Goal: Transaction & Acquisition: Purchase product/service

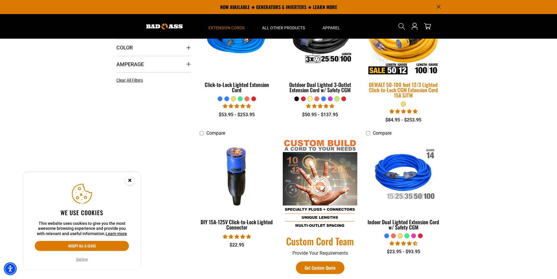
scroll to position [117, 0]
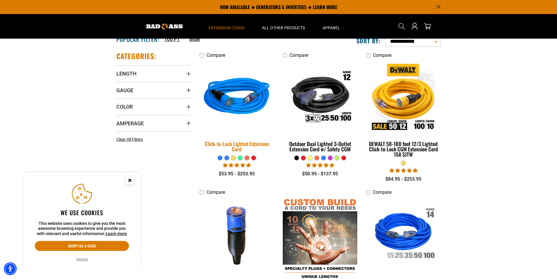
click at [224, 100] on img at bounding box center [237, 97] width 82 height 75
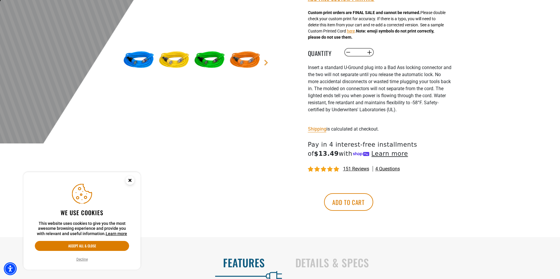
scroll to position [205, 0]
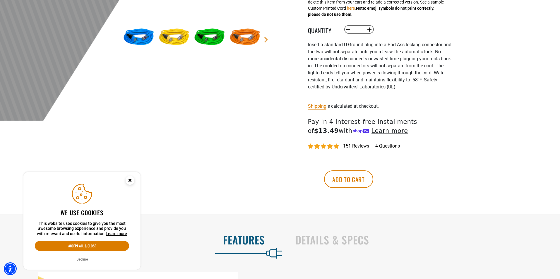
click at [357, 143] on div "151 reviews 4 questions" at bounding box center [379, 145] width 143 height 7
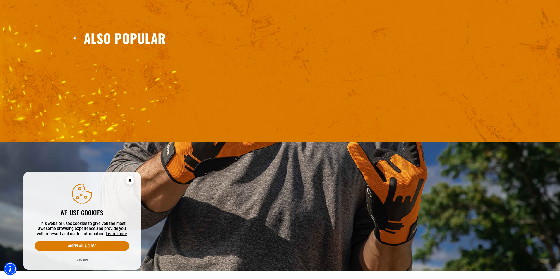
scroll to position [1077, 0]
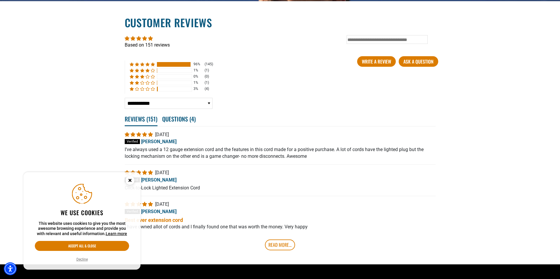
click at [128, 179] on circle "Close this option" at bounding box center [129, 180] width 9 height 9
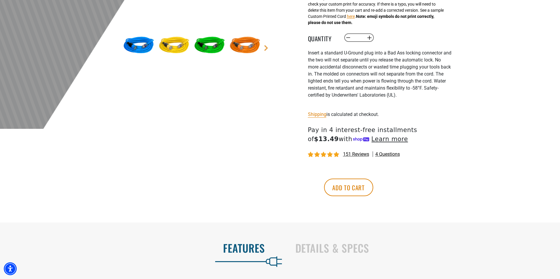
scroll to position [205, 0]
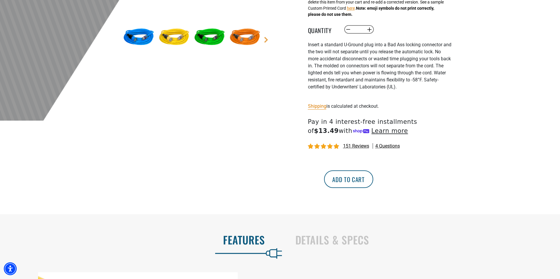
click at [373, 176] on button "Add to cart" at bounding box center [348, 179] width 49 height 18
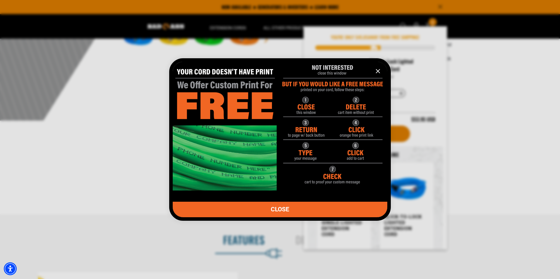
click at [331, 66] on img "information" at bounding box center [280, 123] width 214 height 134
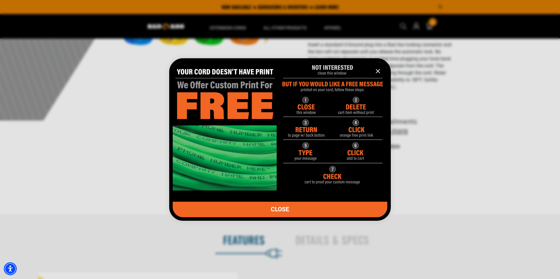
click at [377, 70] on icon "information" at bounding box center [377, 71] width 7 height 7
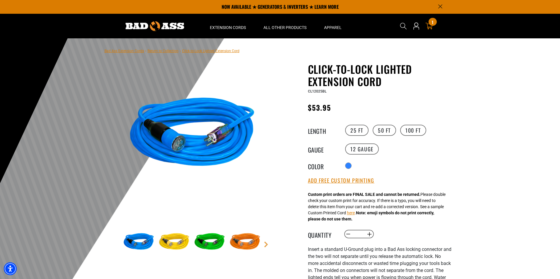
scroll to position [0, 0]
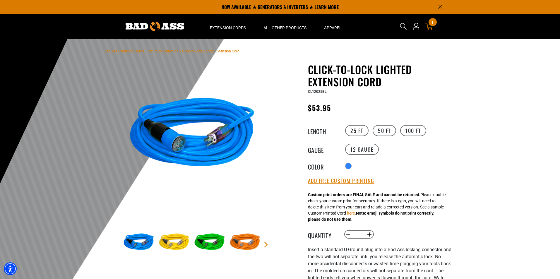
click at [429, 24] on div "1 1 item" at bounding box center [432, 22] width 8 height 8
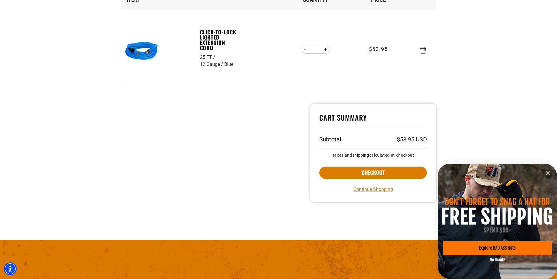
scroll to position [117, 0]
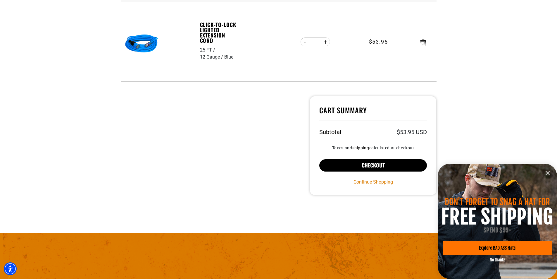
click at [350, 168] on button "Checkout" at bounding box center [373, 165] width 108 height 12
